Goal: Navigation & Orientation: Find specific page/section

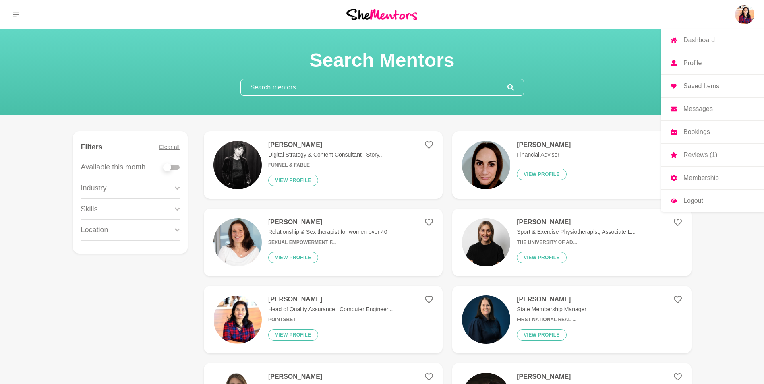
click at [749, 14] on img at bounding box center [744, 14] width 19 height 19
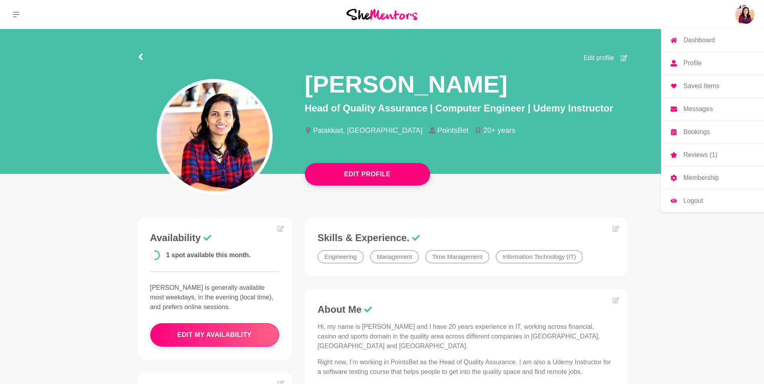
click at [717, 36] on link "Dashboard" at bounding box center [712, 40] width 103 height 23
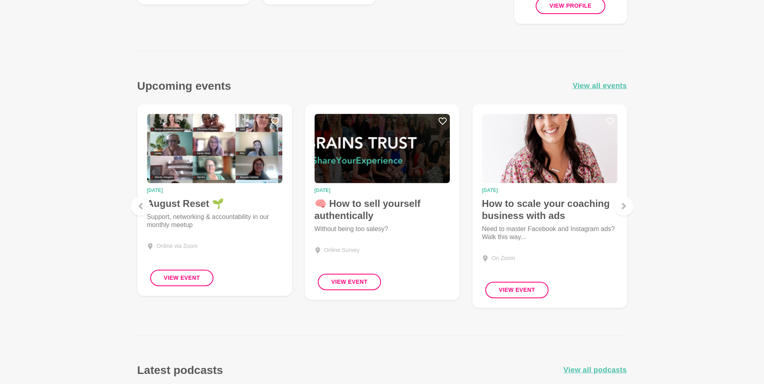
scroll to position [741, 0]
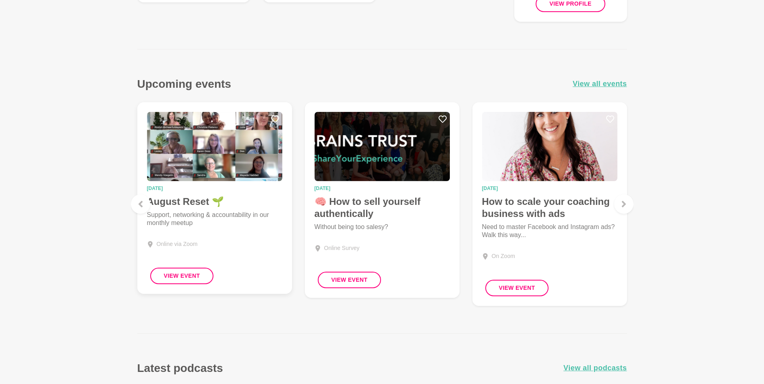
click at [240, 171] on img at bounding box center [214, 146] width 135 height 69
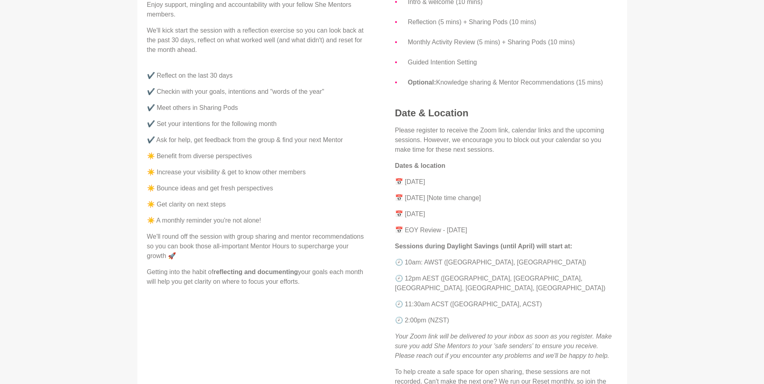
scroll to position [280, 0]
